Goal: Check status: Check status

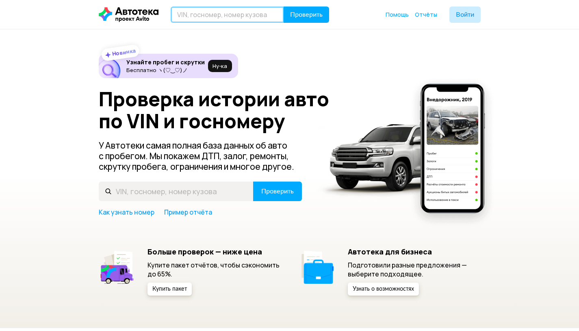
click at [262, 15] on input "text" at bounding box center [227, 15] width 113 height 16
paste input "LOREMI DOLO SITAMETCONS ADI EL SED DOEIU TEMP IN UTLABO E DOLO, MA ALIQUA EN AD…"
type input "LOREMI DOLO SITAMETCONS ADI EL SED DOEIU TEMP IN UTLABO E DOLO, MA ALIQUA EN AD…"
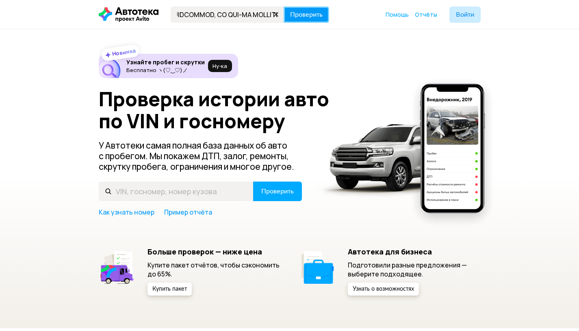
click at [303, 15] on span "Проверить" at bounding box center [306, 14] width 33 height 7
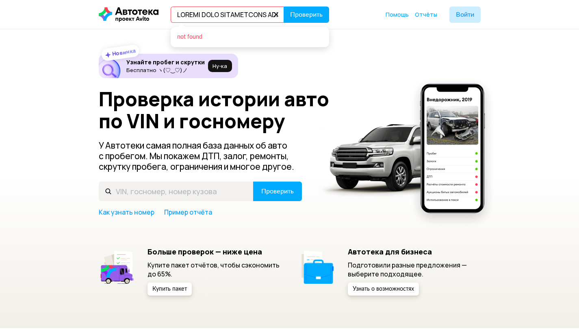
click at [192, 18] on input "text" at bounding box center [227, 15] width 113 height 16
click at [278, 13] on icon at bounding box center [276, 14] width 11 height 11
paste input "О708КС62"
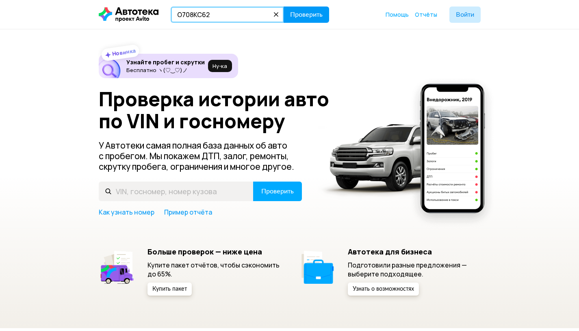
type input "О708КС62"
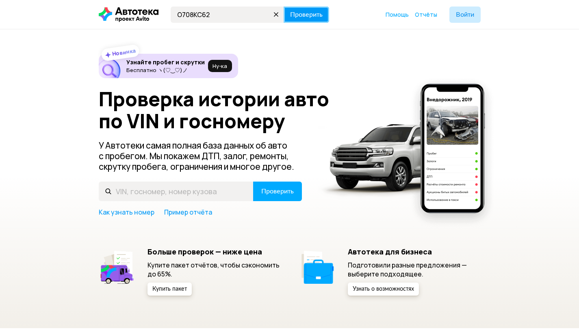
click at [313, 20] on button "Проверить" at bounding box center [307, 15] width 46 height 16
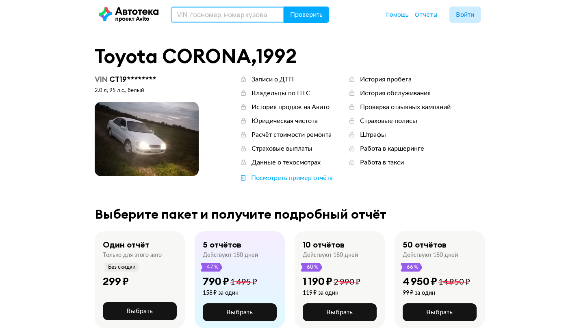
click at [221, 13] on input "text" at bounding box center [227, 15] width 113 height 16
paste input "О708КС62"
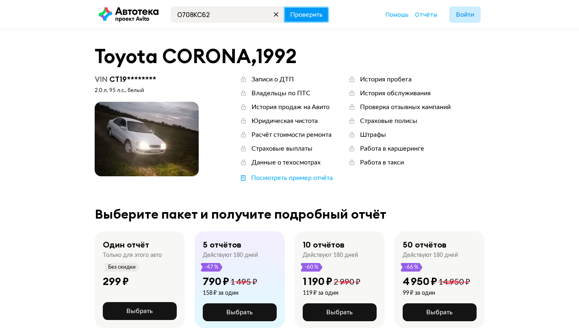
click at [326, 14] on button "Проверить" at bounding box center [307, 15] width 46 height 16
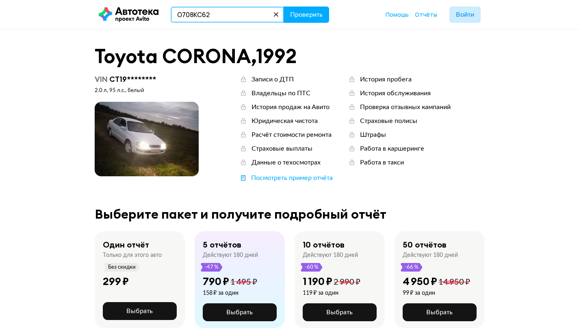
drag, startPoint x: 226, startPoint y: 17, endPoint x: 142, endPoint y: 4, distance: 85.2
click at [142, 5] on header "О708КС62 Проверить Помощь Отчёты Войти" at bounding box center [289, 14] width 579 height 29
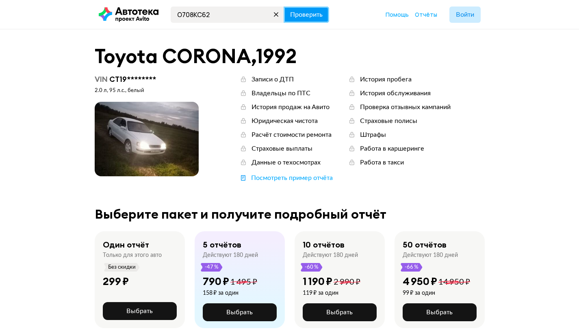
click at [287, 15] on button "Проверить" at bounding box center [307, 15] width 46 height 16
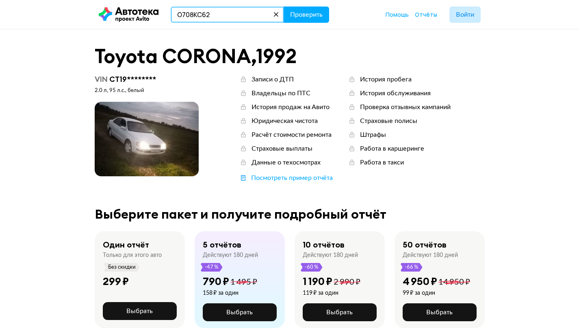
drag, startPoint x: 231, startPoint y: 20, endPoint x: 166, endPoint y: 16, distance: 64.8
click at [130, 16] on div "О708КС62 Проверить" at bounding box center [207, 15] width 217 height 16
paste input "604ОС66"
type input "Р604ОС66"
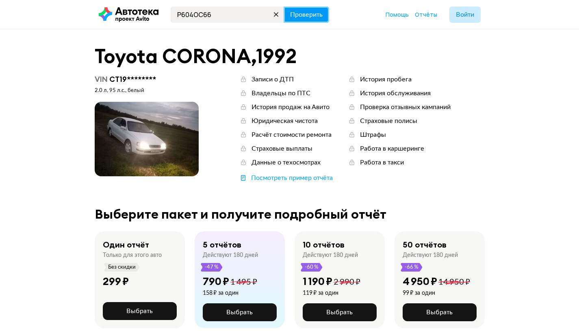
click at [291, 17] on span "Проверить" at bounding box center [306, 14] width 33 height 7
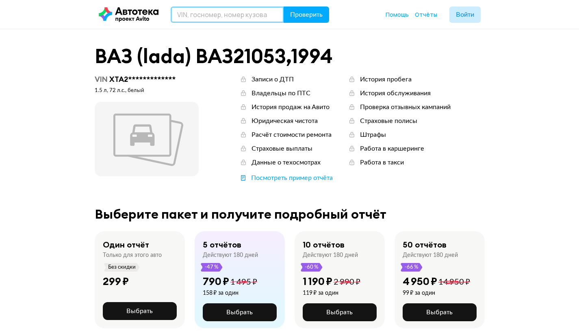
click at [222, 17] on input "text" at bounding box center [227, 15] width 113 height 16
paste input "Р604ОС66"
type input "Р604ОС66"
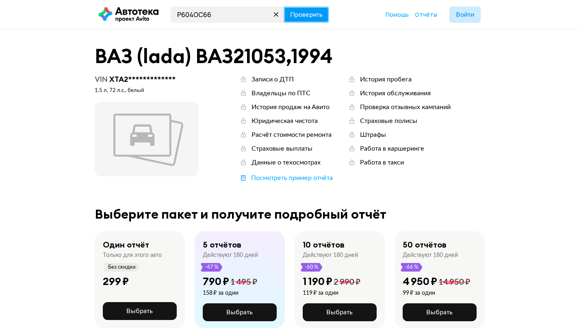
click at [304, 16] on span "Проверить" at bounding box center [306, 14] width 33 height 7
click at [308, 16] on span "Проверить" at bounding box center [306, 14] width 33 height 7
